Goal: Task Accomplishment & Management: Manage account settings

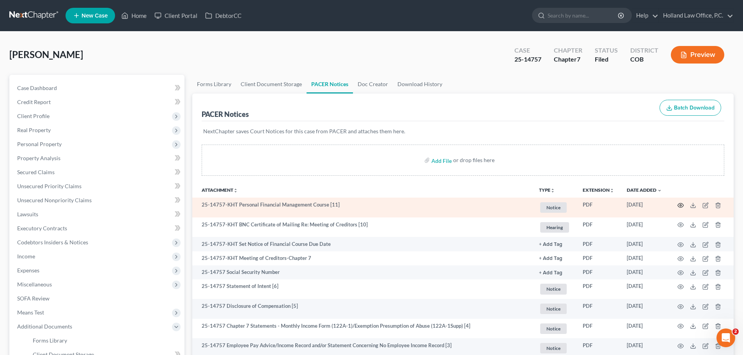
click at [679, 205] on icon "button" at bounding box center [681, 205] width 6 height 6
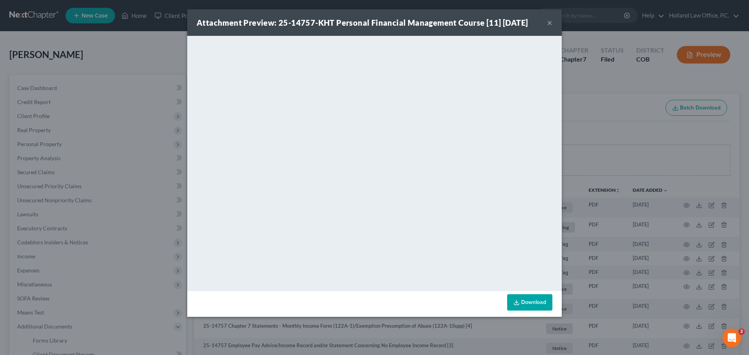
click at [548, 23] on button "×" at bounding box center [549, 22] width 5 height 9
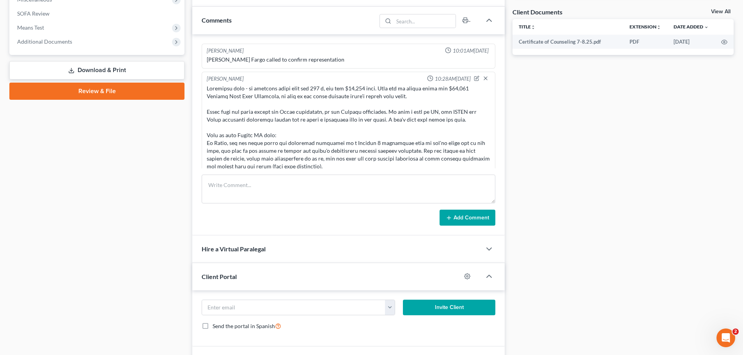
scroll to position [99, 0]
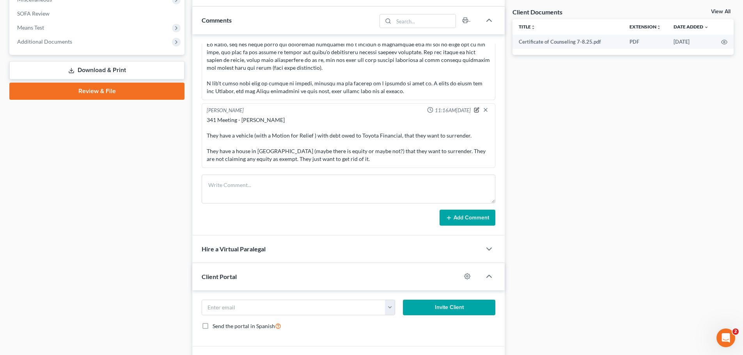
click at [474, 110] on icon "button" at bounding box center [476, 109] width 5 height 5
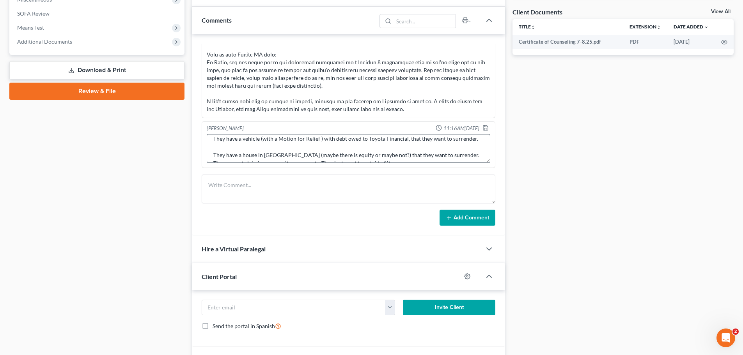
scroll to position [41, 0]
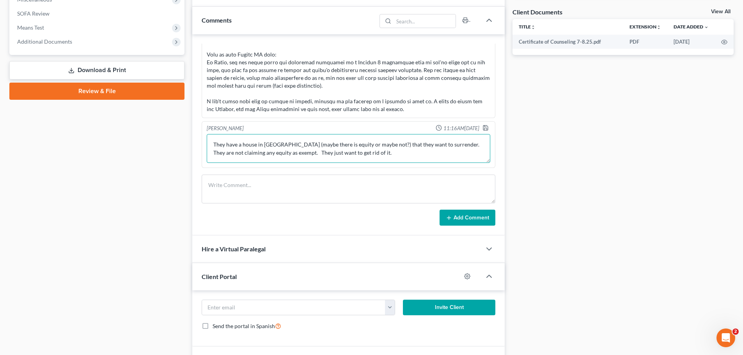
click at [372, 152] on textarea "341 Meeting - [PERSON_NAME] They have a vehicle (with a Motion for Relief ) wit…" at bounding box center [349, 148] width 284 height 29
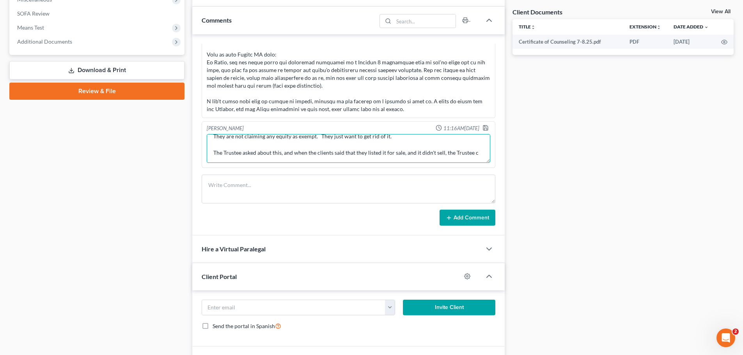
scroll to position [59, 0]
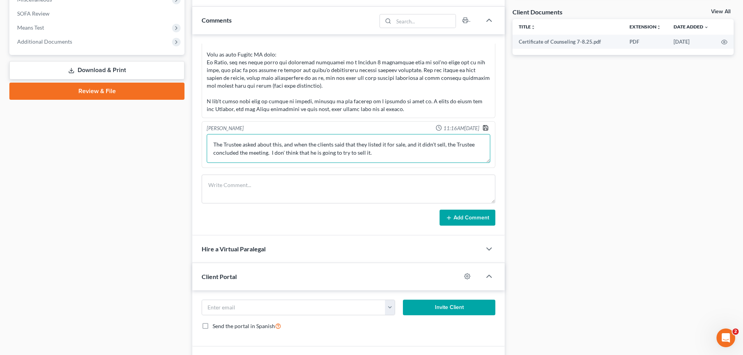
type textarea "341 Meeting - [PERSON_NAME] They have a vehicle (with a Motion for Relief ) wit…"
click at [484, 128] on polyline "button" at bounding box center [485, 129] width 3 height 2
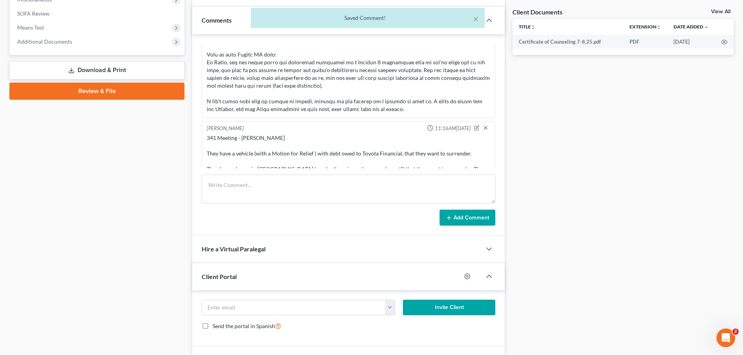
scroll to position [122, 0]
